Goal: Find specific page/section: Find specific page/section

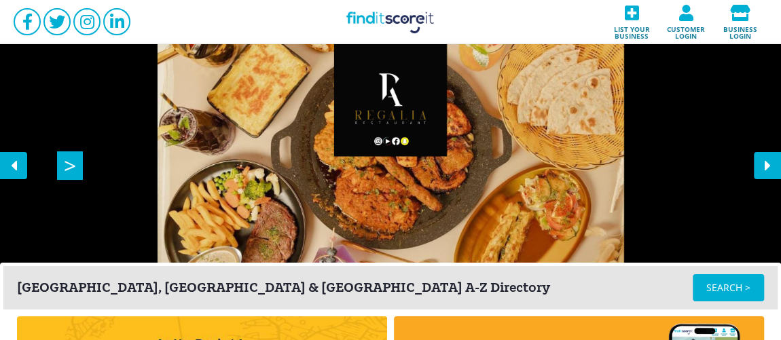
click at [28, 167] on div ">" at bounding box center [390, 165] width 781 height 245
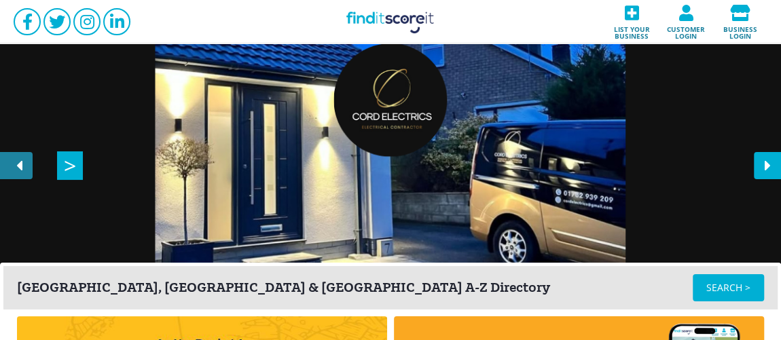
click at [16, 162] on icon at bounding box center [18, 165] width 27 height 27
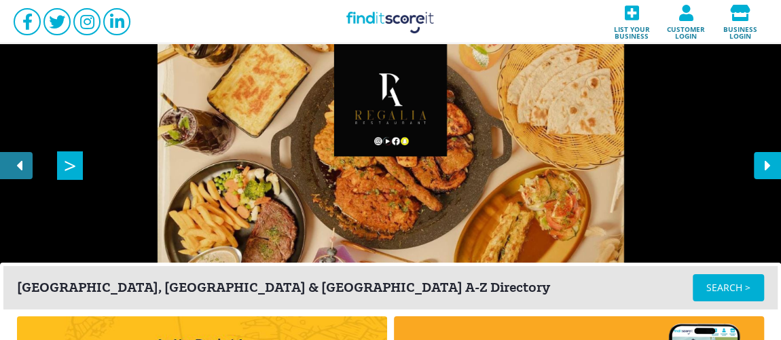
click at [20, 167] on icon at bounding box center [18, 165] width 27 height 27
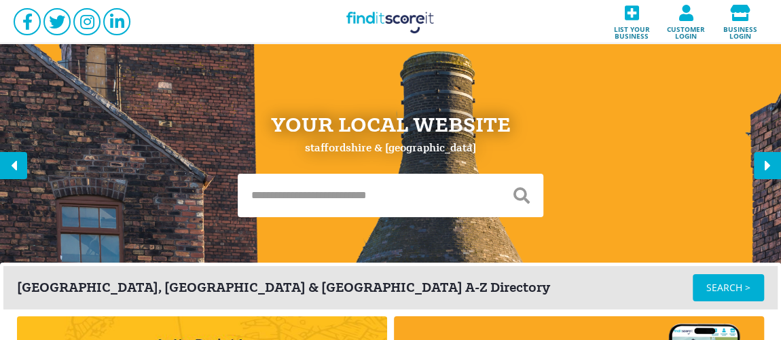
click at [398, 197] on input "text" at bounding box center [369, 195] width 262 height 43
type input "******"
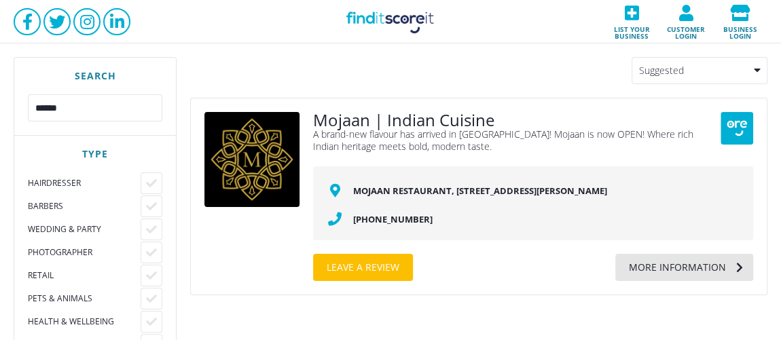
click at [663, 264] on div "More information" at bounding box center [671, 267] width 111 height 27
